Goal: Transaction & Acquisition: Purchase product/service

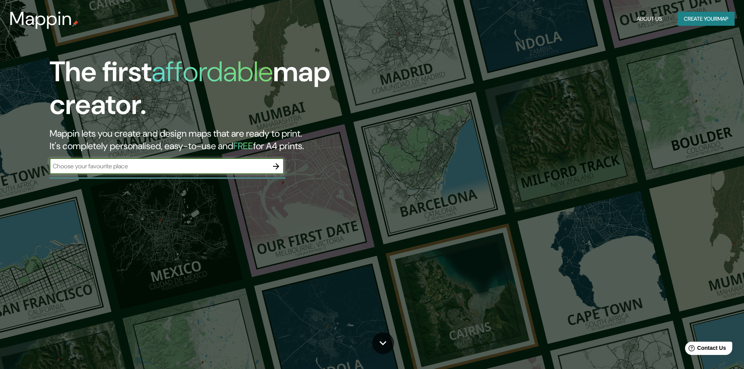
click at [147, 166] on input "text" at bounding box center [159, 166] width 219 height 9
click at [694, 22] on button "Create your map" at bounding box center [706, 19] width 57 height 14
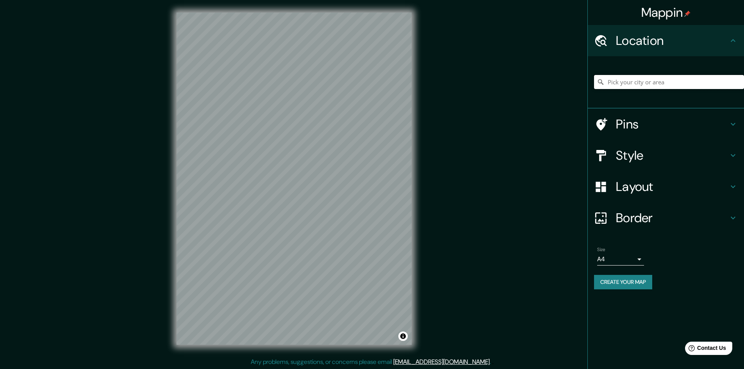
click at [669, 82] on input "Pick your city or area" at bounding box center [669, 82] width 150 height 14
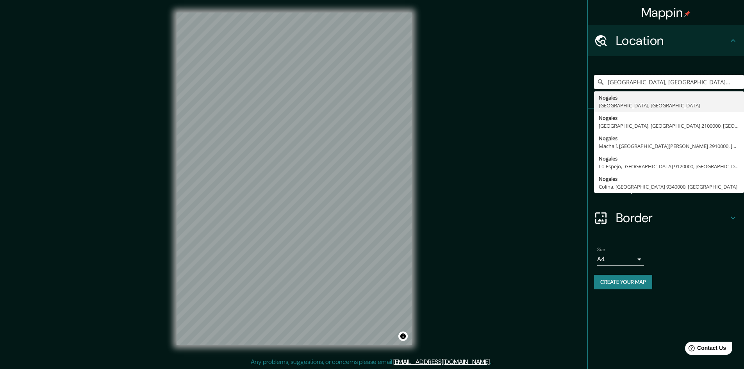
type input "[GEOGRAPHIC_DATA], [GEOGRAPHIC_DATA], [GEOGRAPHIC_DATA]"
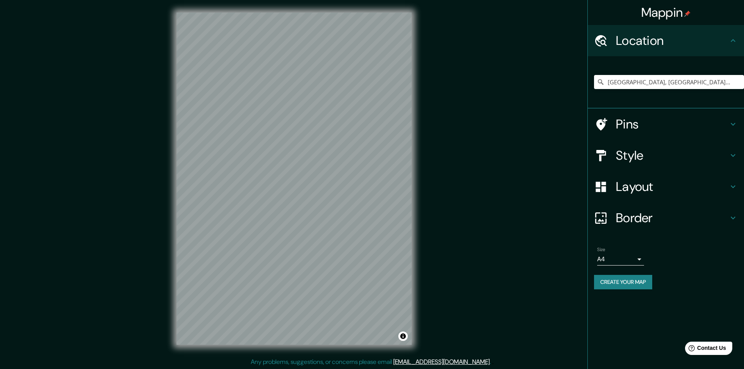
click at [655, 216] on h4 "Border" at bounding box center [672, 218] width 113 height 16
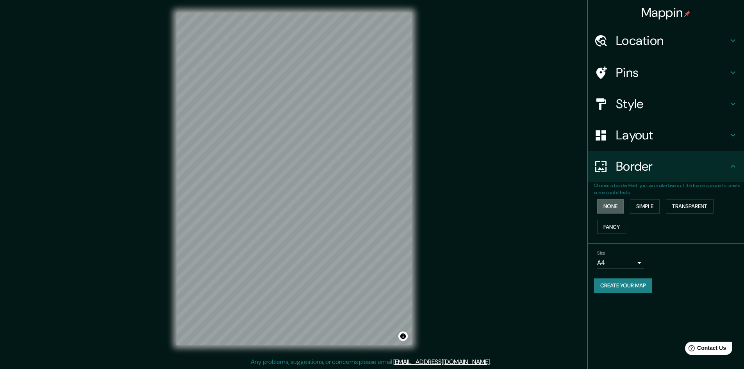
click at [612, 206] on button "None" at bounding box center [610, 206] width 27 height 14
click at [658, 137] on h4 "Layout" at bounding box center [672, 135] width 113 height 16
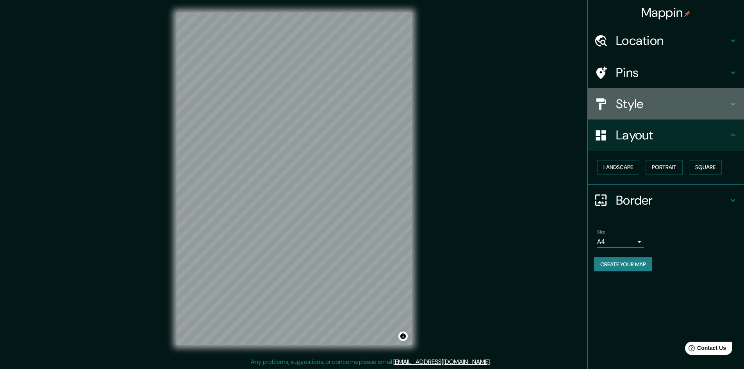
click at [690, 98] on h4 "Style" at bounding box center [672, 104] width 113 height 16
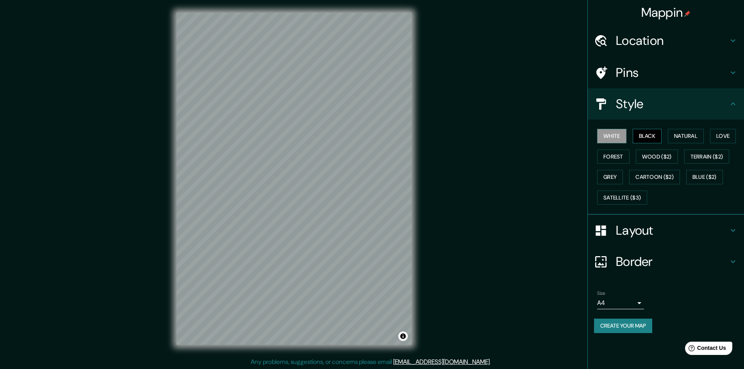
click at [651, 135] on button "Black" at bounding box center [647, 136] width 29 height 14
click at [689, 138] on button "Natural" at bounding box center [686, 136] width 36 height 14
click at [723, 132] on button "Love" at bounding box center [723, 136] width 26 height 14
click at [618, 152] on button "Forest" at bounding box center [613, 157] width 32 height 14
click at [668, 157] on button "Wood ($2)" at bounding box center [657, 157] width 42 height 14
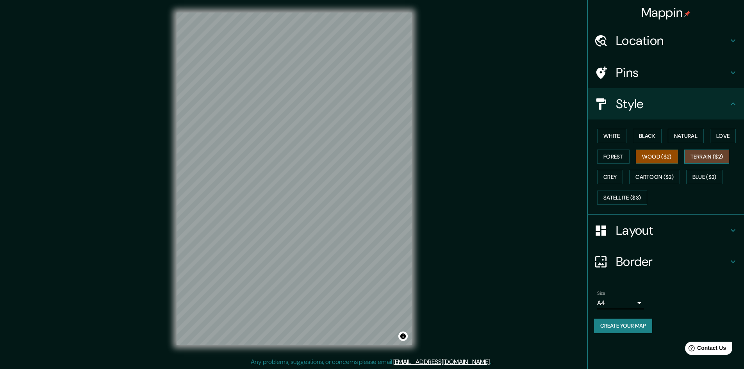
click at [719, 150] on button "Terrain ($2)" at bounding box center [707, 157] width 45 height 14
click at [718, 152] on button "Terrain ($2)" at bounding box center [707, 157] width 45 height 14
click at [618, 174] on button "Grey" at bounding box center [610, 177] width 26 height 14
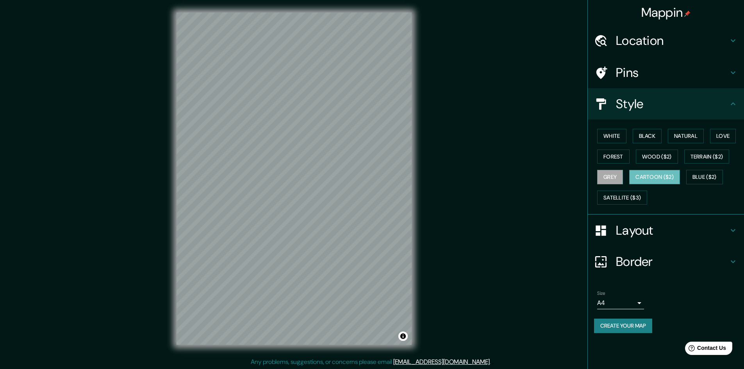
click at [649, 174] on button "Cartoon ($2)" at bounding box center [654, 177] width 51 height 14
click at [704, 178] on button "Blue ($2)" at bounding box center [705, 177] width 37 height 14
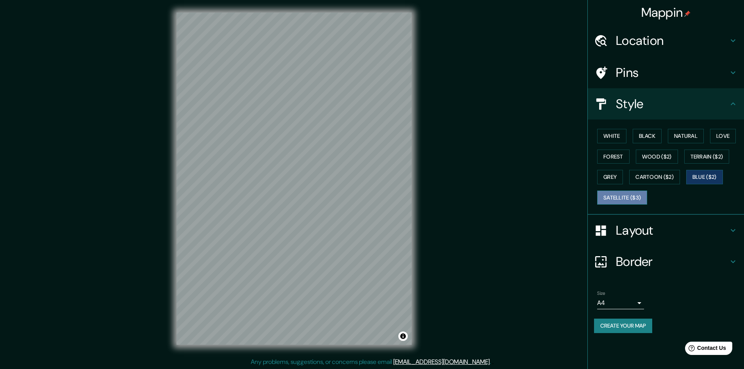
click at [634, 196] on button "Satellite ($3)" at bounding box center [622, 198] width 50 height 14
